Goal: Task Accomplishment & Management: Complete application form

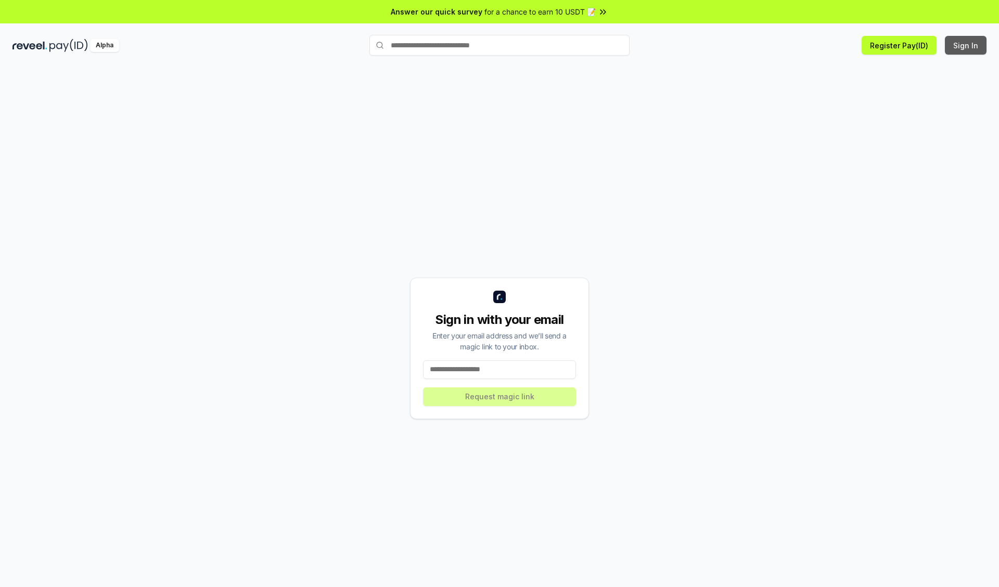
click at [966, 45] on button "Sign In" at bounding box center [966, 45] width 42 height 19
type input "**********"
click at [499, 396] on button "Request magic link" at bounding box center [499, 397] width 153 height 19
